Goal: Navigation & Orientation: Find specific page/section

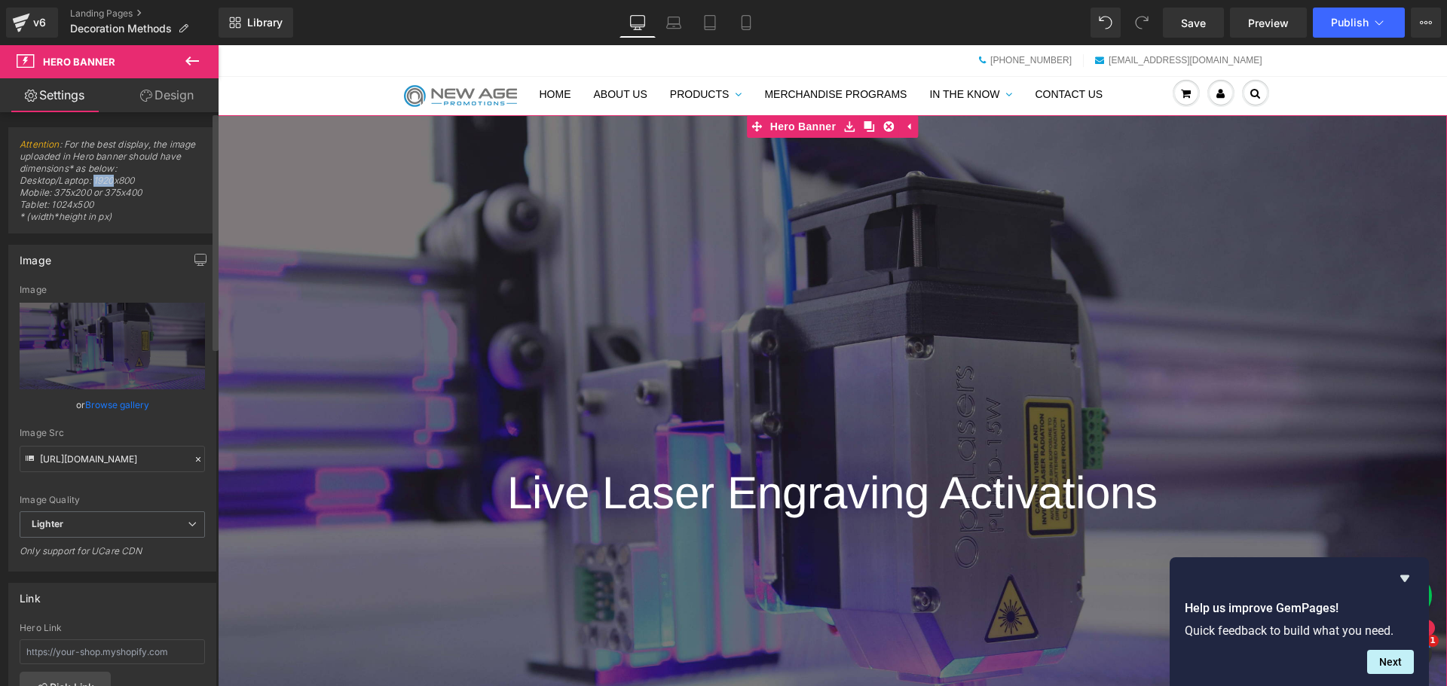
click at [104, 177] on span "Attention : For the best display, the image uploaded in Hero banner should have…" at bounding box center [112, 186] width 185 height 94
click at [102, 179] on span "Attention : For the best display, the image uploaded in Hero banner should have…" at bounding box center [112, 186] width 185 height 94
click at [101, 179] on span "Attention : For the best display, the image uploaded in Hero banner should have…" at bounding box center [112, 186] width 185 height 94
click at [93, 179] on span "Attention : For the best display, the image uploaded in Hero banner should have…" at bounding box center [112, 186] width 185 height 94
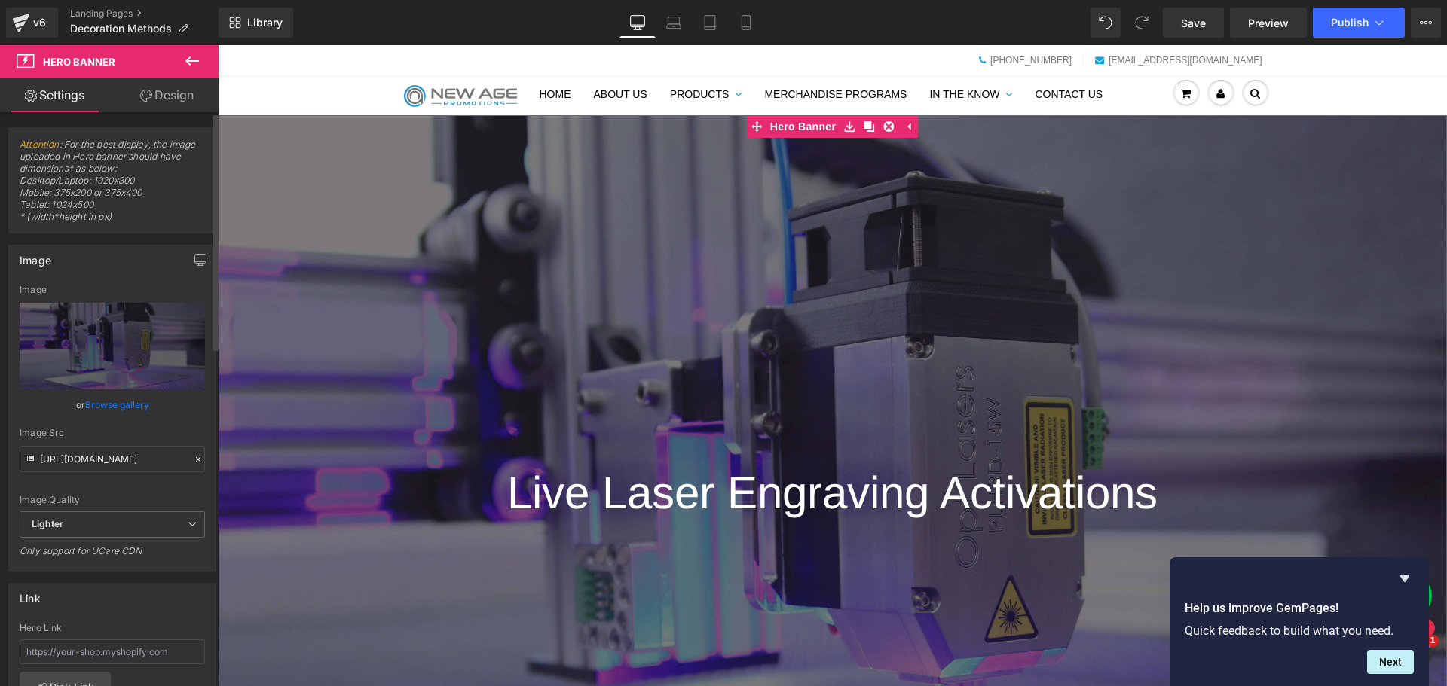
click at [111, 176] on span "Attention : For the best display, the image uploaded in Hero banner should have…" at bounding box center [112, 186] width 185 height 94
drag, startPoint x: 114, startPoint y: 176, endPoint x: 90, endPoint y: 176, distance: 23.4
click at [90, 176] on span "Attention : For the best display, the image uploaded in Hero banner should have…" at bounding box center [112, 186] width 185 height 94
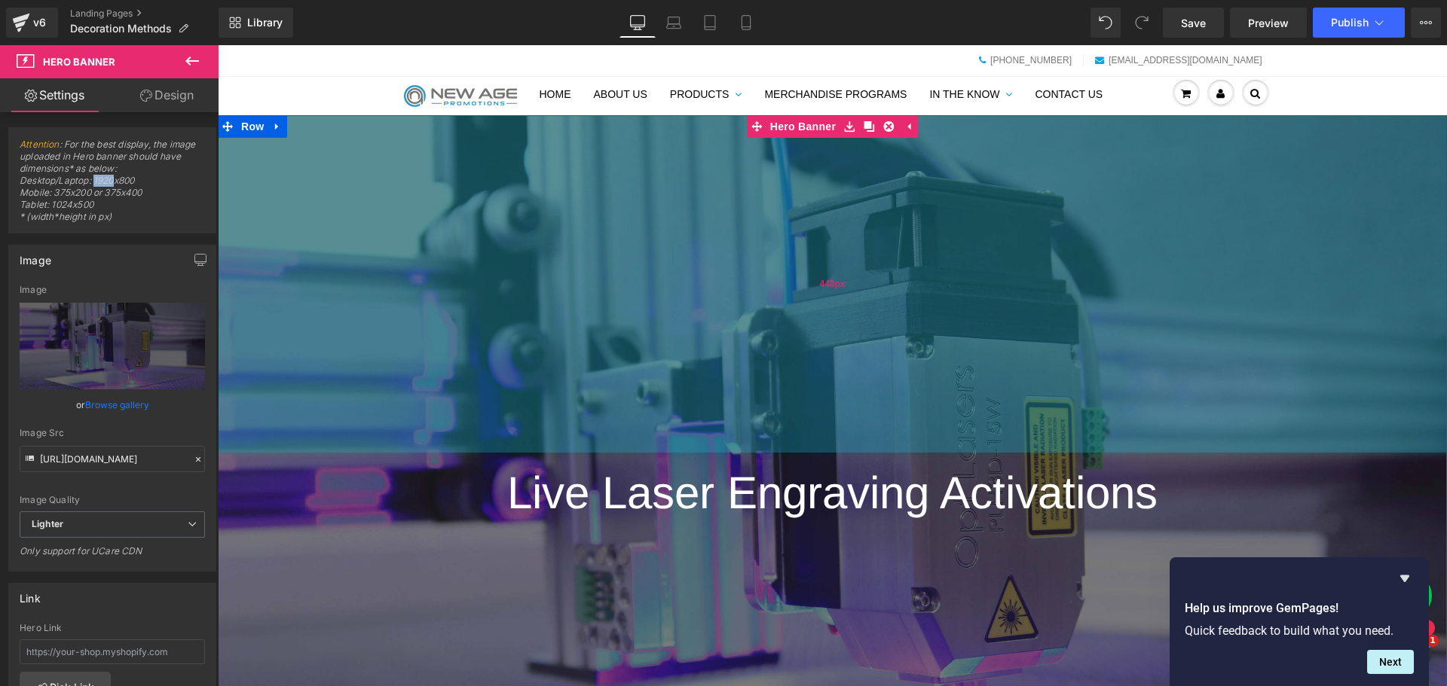
copy span "1920"
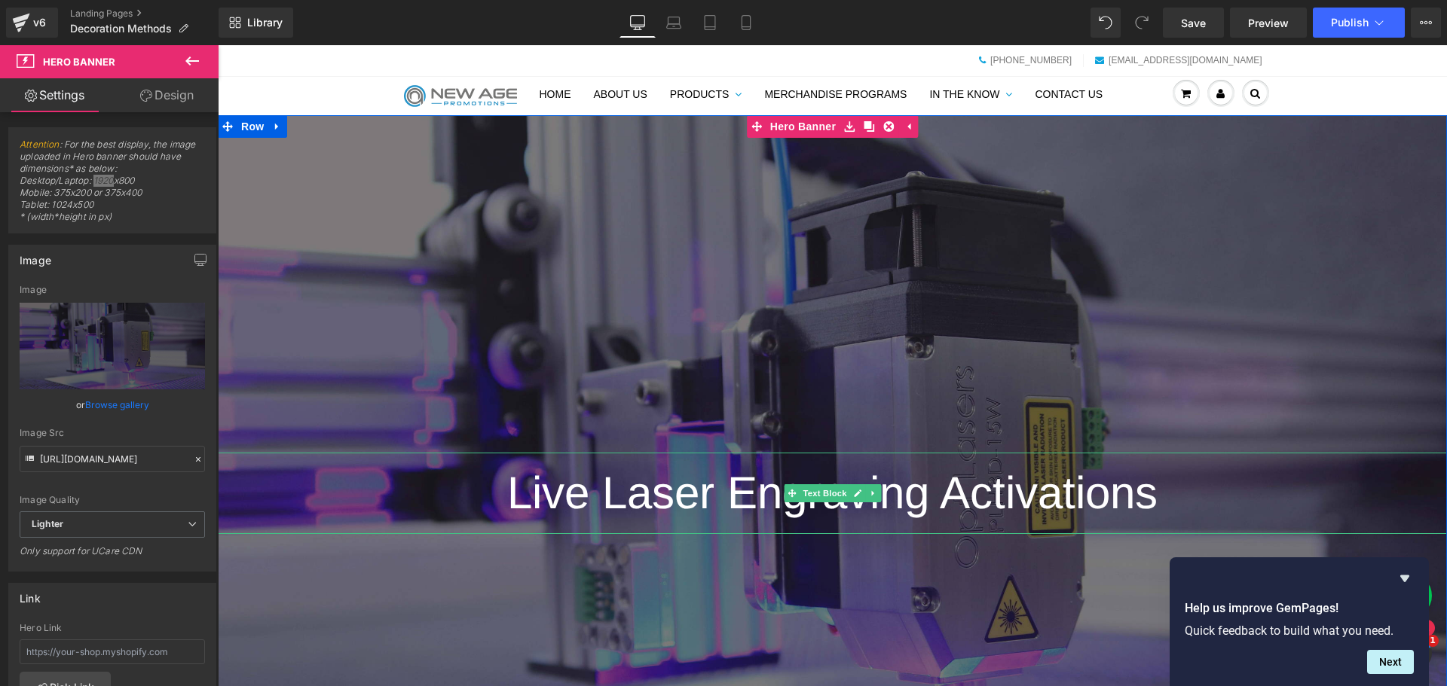
click at [655, 492] on span "Live Laser Engraving Activations" at bounding box center [832, 493] width 650 height 50
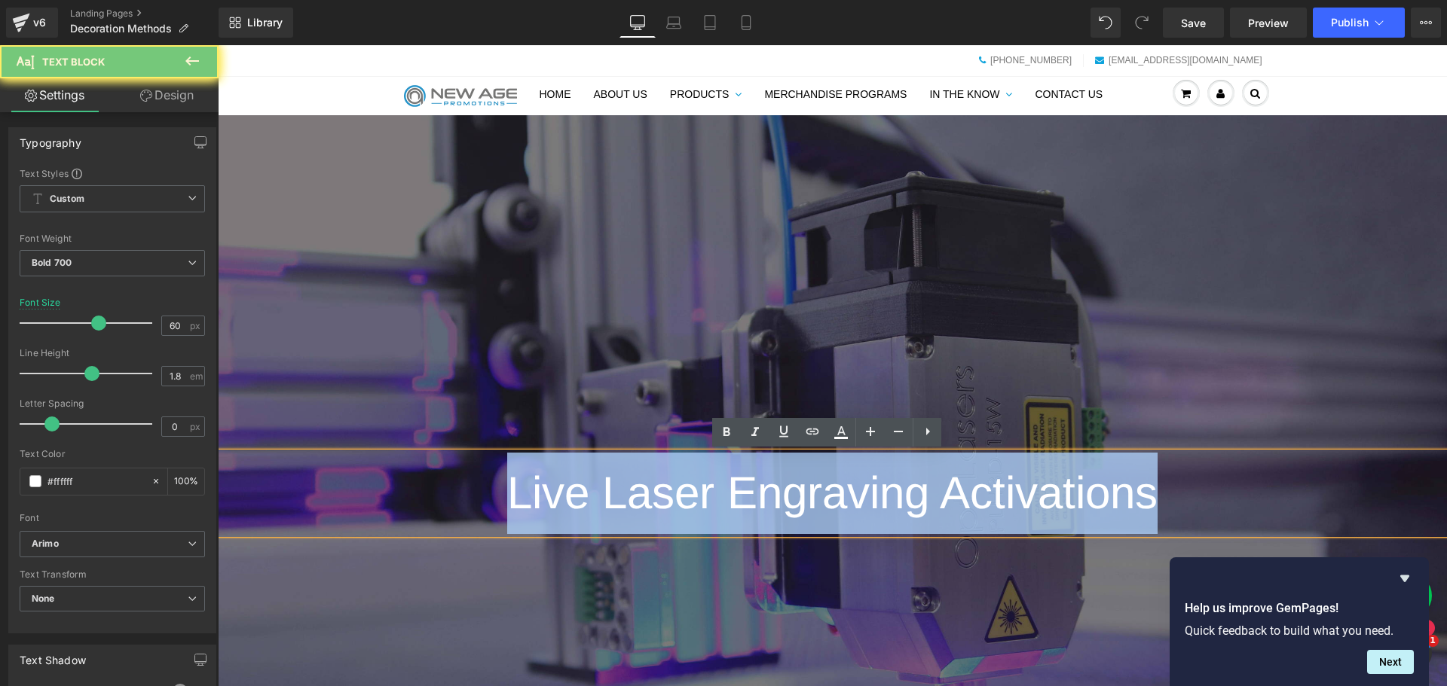
click at [656, 494] on span "Live Laser Engraving Activations" at bounding box center [832, 493] width 650 height 50
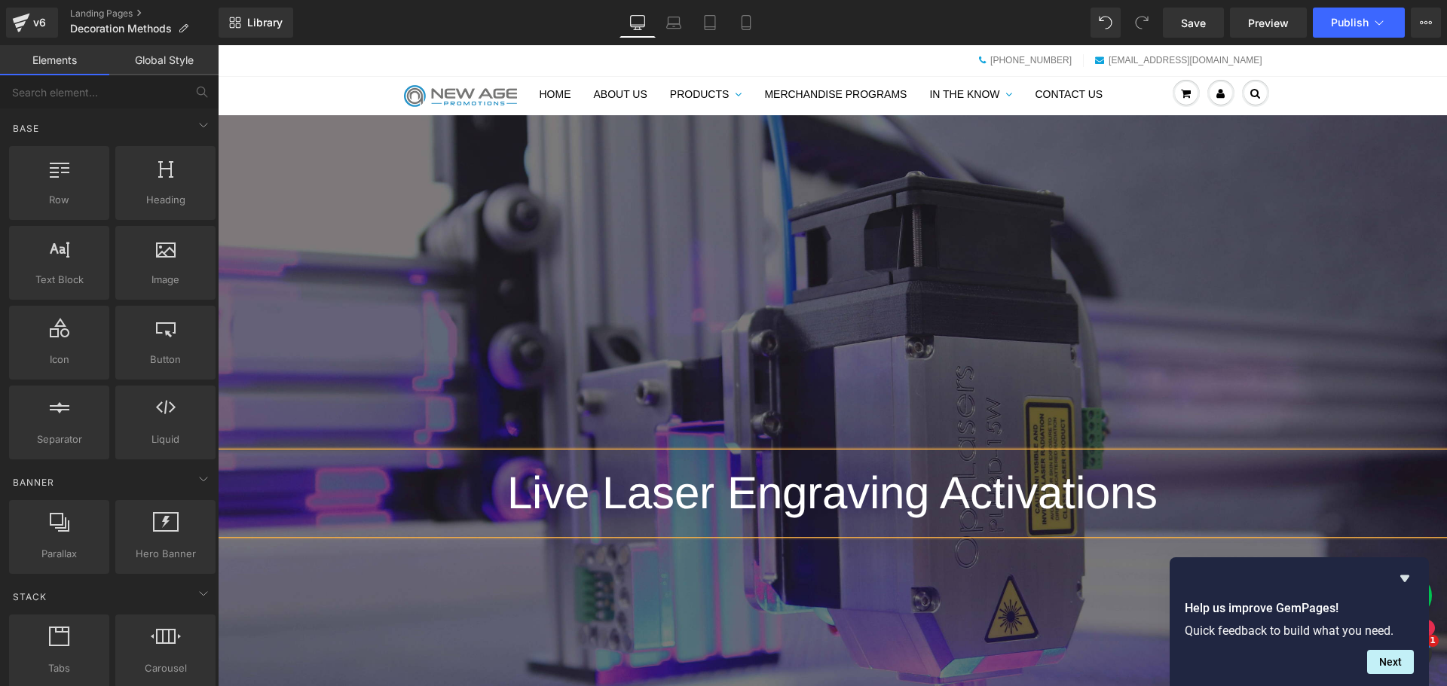
click at [1316, 96] on div "My Account Welcome to New Age Promotions! Login Create Account 0 Home About Us …" at bounding box center [832, 96] width 1229 height 38
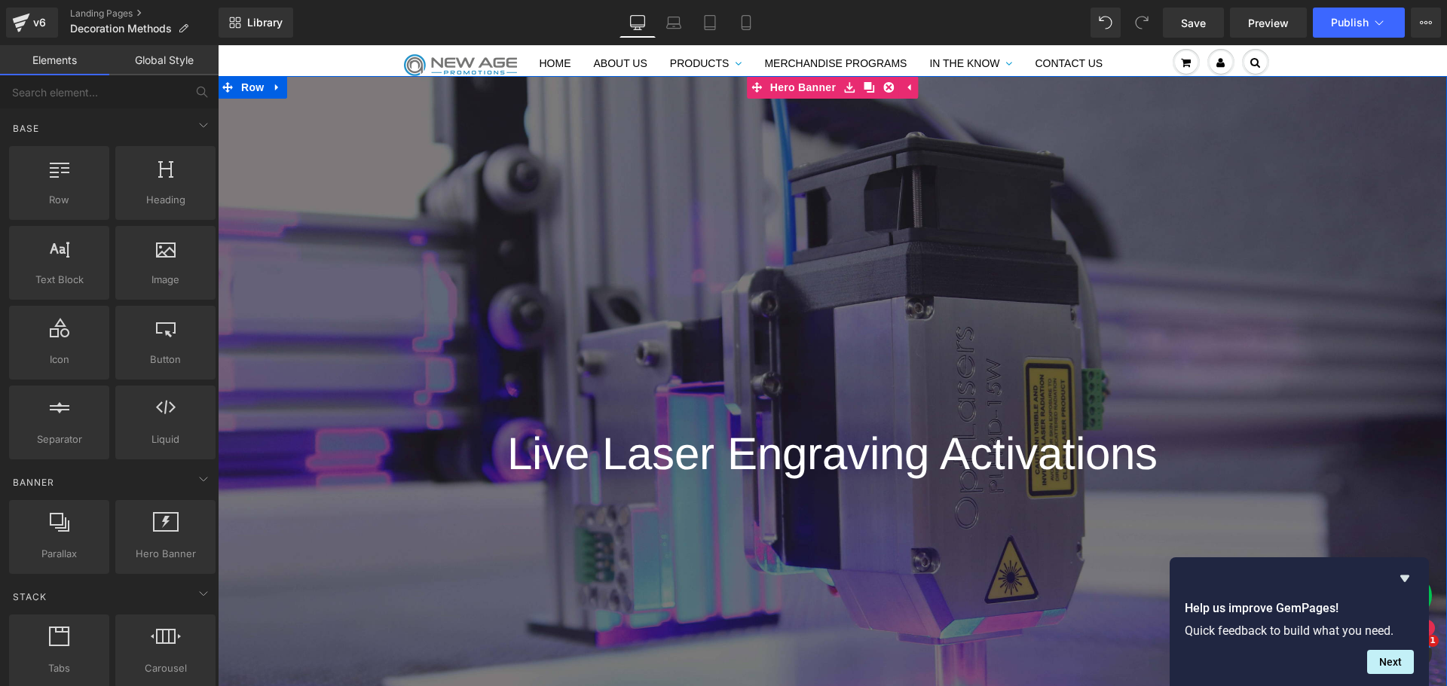
scroll to position [75, 0]
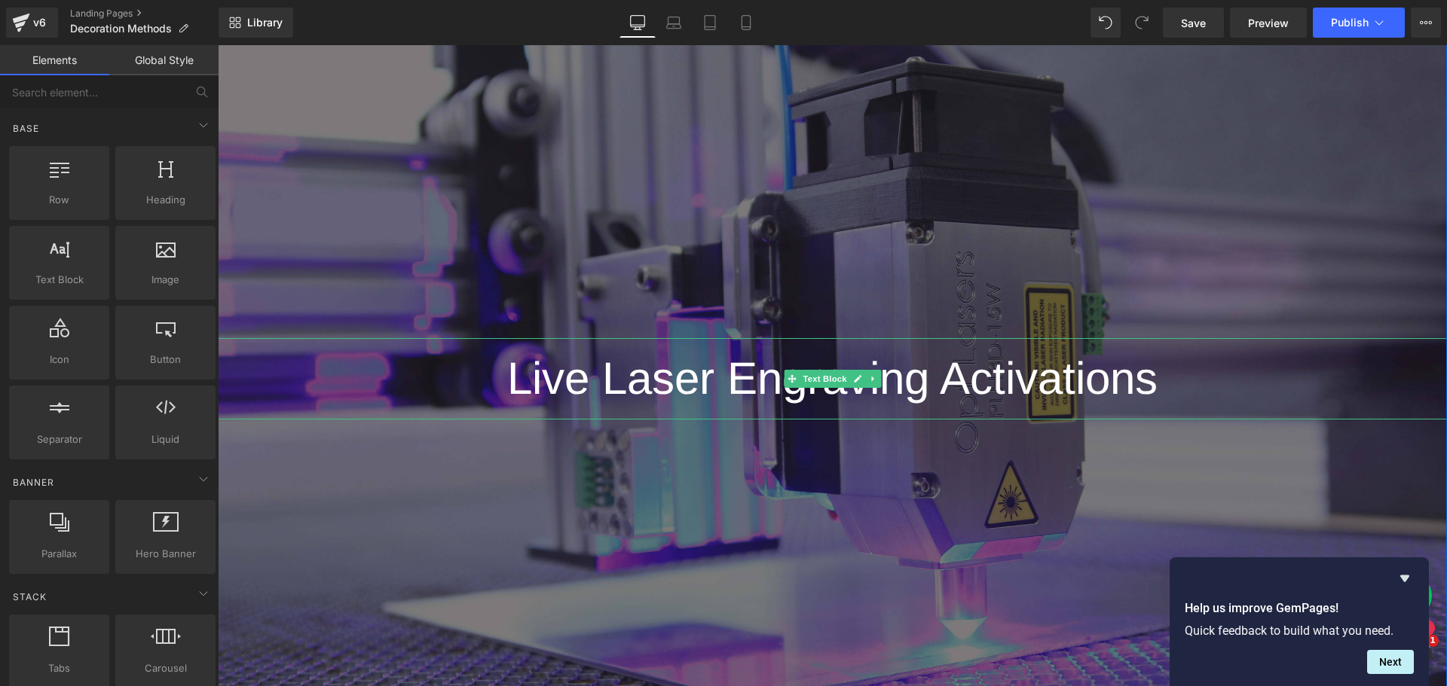
click at [680, 377] on span "Live Laser Engraving Activations" at bounding box center [832, 378] width 650 height 50
